Goal: Obtain resource: Obtain resource

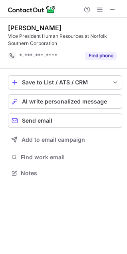
scroll to position [168, 127]
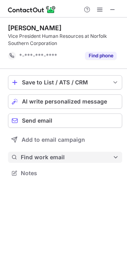
click at [52, 155] on span "Find work email" at bounding box center [67, 157] width 92 height 7
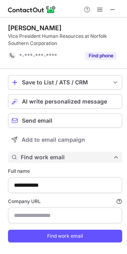
scroll to position [252, 121]
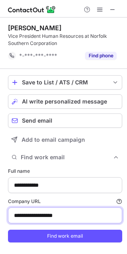
drag, startPoint x: 83, startPoint y: 219, endPoint x: -86, endPoint y: 219, distance: 168.2
click at [0, 219] on html "**********" at bounding box center [63, 127] width 127 height 254
paste input
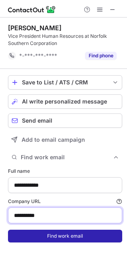
type input "**********"
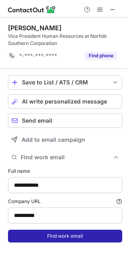
click at [34, 240] on button "Find work email" at bounding box center [65, 236] width 114 height 13
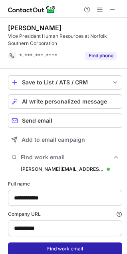
scroll to position [265, 121]
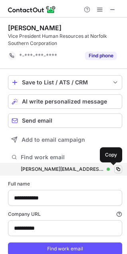
click at [115, 169] on span at bounding box center [118, 169] width 6 height 6
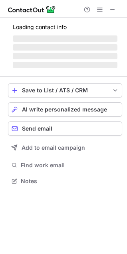
scroll to position [193, 127]
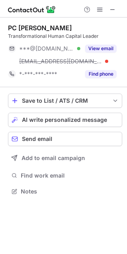
scroll to position [186, 127]
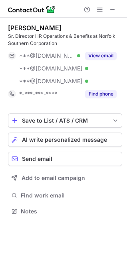
scroll to position [206, 127]
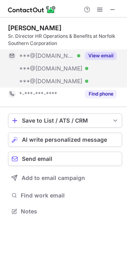
click at [110, 57] on button "View email" at bounding box center [100, 56] width 31 height 8
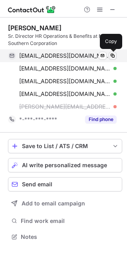
click at [115, 55] on span at bounding box center [112, 56] width 6 height 6
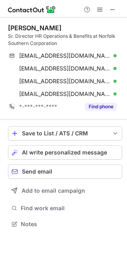
scroll to position [219, 127]
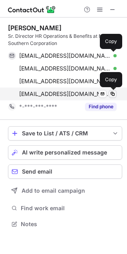
click at [114, 95] on span at bounding box center [112, 94] width 6 height 6
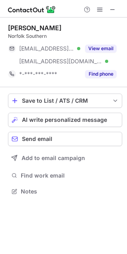
scroll to position [186, 127]
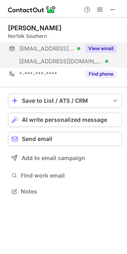
click at [103, 46] on button "View email" at bounding box center [100, 49] width 31 height 8
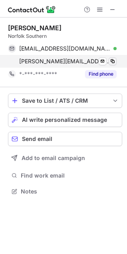
click at [113, 63] on span at bounding box center [112, 61] width 6 height 6
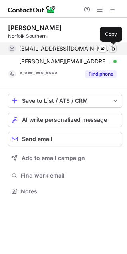
click at [113, 49] on span at bounding box center [112, 48] width 6 height 6
click at [112, 51] on span at bounding box center [112, 48] width 6 height 6
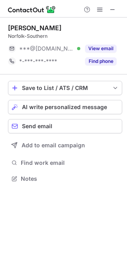
scroll to position [173, 127]
click at [109, 9] on span at bounding box center [112, 9] width 6 height 6
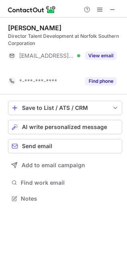
scroll to position [181, 127]
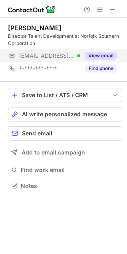
click at [106, 56] on button "View email" at bounding box center [100, 56] width 31 height 8
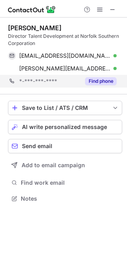
scroll to position [193, 127]
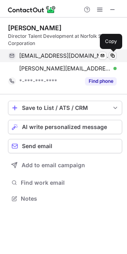
click at [112, 54] on span at bounding box center [112, 56] width 6 height 6
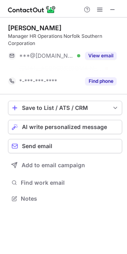
scroll to position [181, 127]
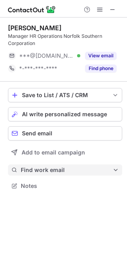
click at [47, 173] on span "Find work email" at bounding box center [67, 170] width 92 height 7
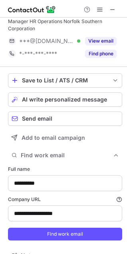
scroll to position [28, 0]
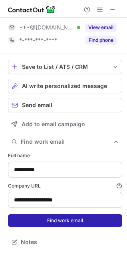
click at [57, 222] on button "Find work email" at bounding box center [65, 220] width 114 height 13
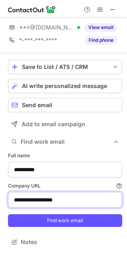
drag, startPoint x: 71, startPoint y: 202, endPoint x: -47, endPoint y: 201, distance: 118.4
click at [0, 201] on html "**********" at bounding box center [63, 127] width 127 height 254
paste input
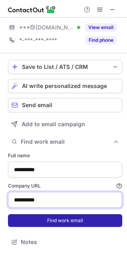
type input "**********"
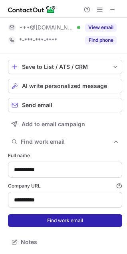
click at [26, 224] on button "Find work email" at bounding box center [65, 220] width 114 height 13
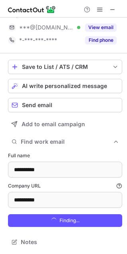
scroll to position [278, 121]
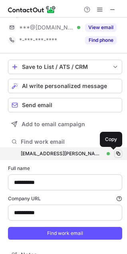
click at [115, 153] on span at bounding box center [118, 154] width 6 height 6
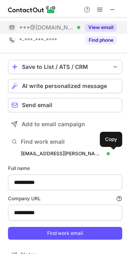
click at [104, 26] on button "View email" at bounding box center [100, 28] width 31 height 8
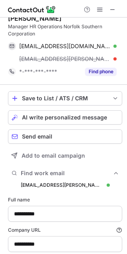
scroll to position [0, 0]
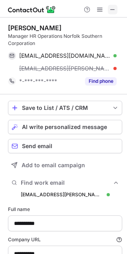
click at [112, 12] on span at bounding box center [112, 9] width 6 height 6
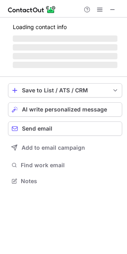
scroll to position [181, 127]
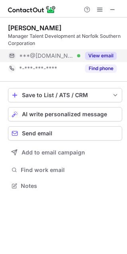
click at [93, 54] on button "View email" at bounding box center [100, 56] width 31 height 8
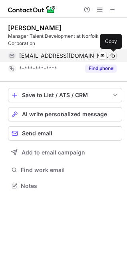
click at [115, 55] on span at bounding box center [112, 56] width 6 height 6
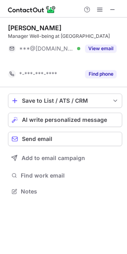
scroll to position [173, 127]
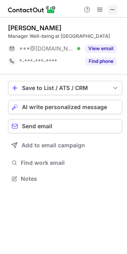
click at [115, 11] on span at bounding box center [112, 9] width 6 height 6
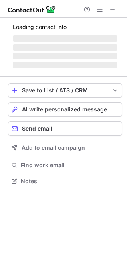
scroll to position [176, 127]
